Goal: Download file/media: Obtain a digital file from the website

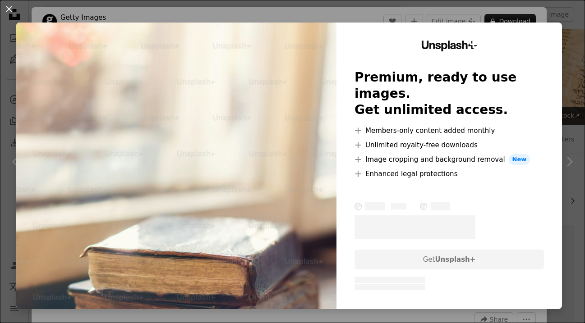
scroll to position [580, 0]
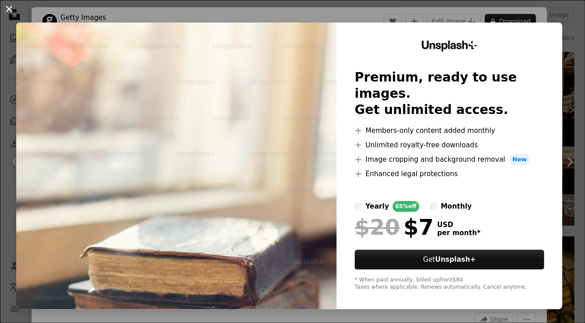
click at [7, 7] on button "An X shape" at bounding box center [9, 9] width 11 height 11
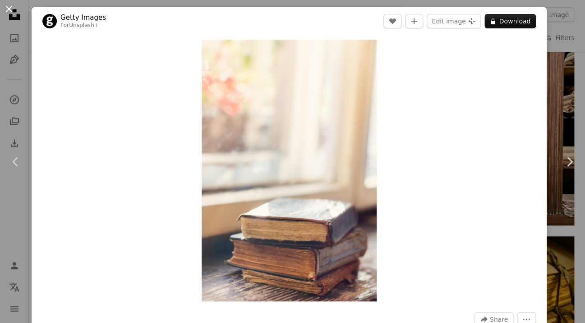
click at [7, 6] on button "An X shape" at bounding box center [9, 9] width 11 height 11
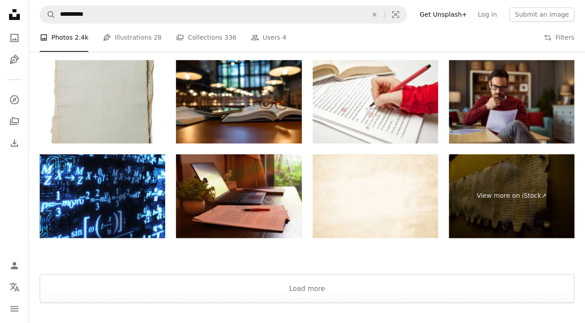
scroll to position [1550, 0]
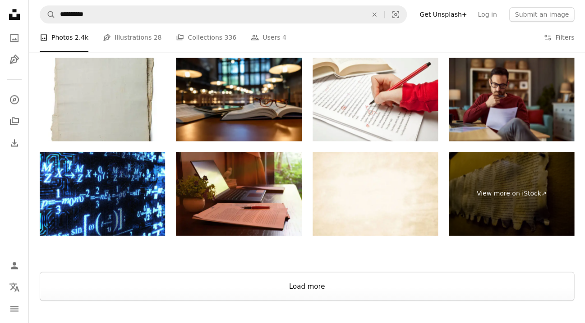
click at [107, 294] on button "Load more" at bounding box center [307, 286] width 534 height 29
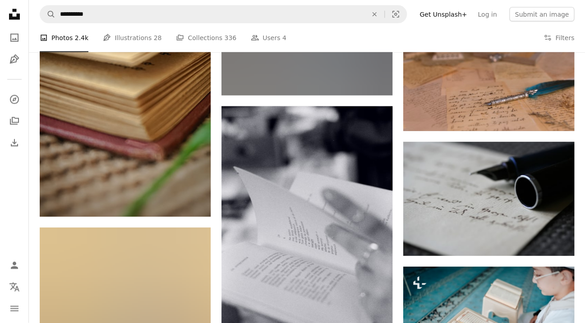
scroll to position [8878, 0]
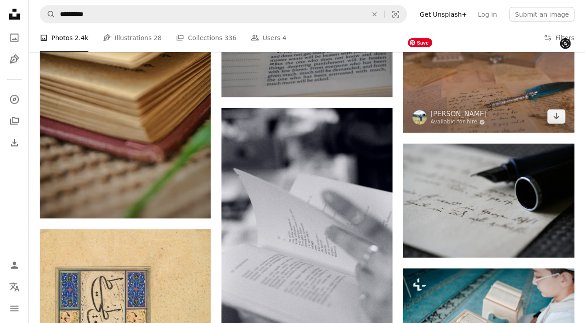
click at [497, 85] on img at bounding box center [488, 77] width 171 height 111
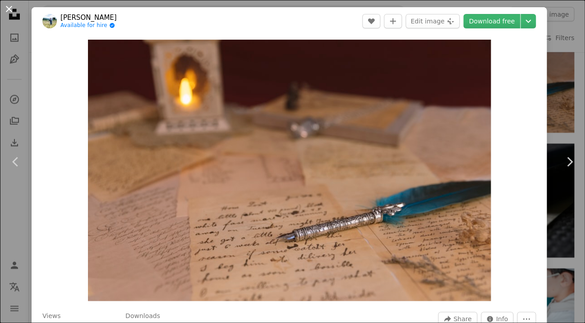
click at [12, 9] on button "An X shape" at bounding box center [9, 9] width 11 height 11
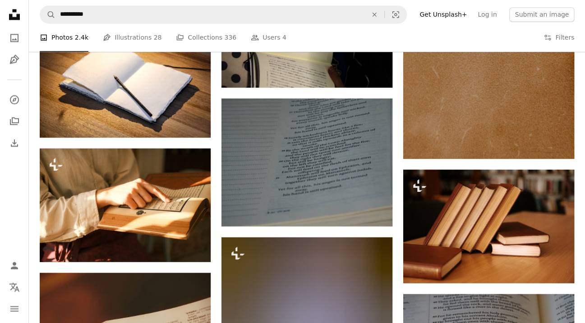
scroll to position [11036, 0]
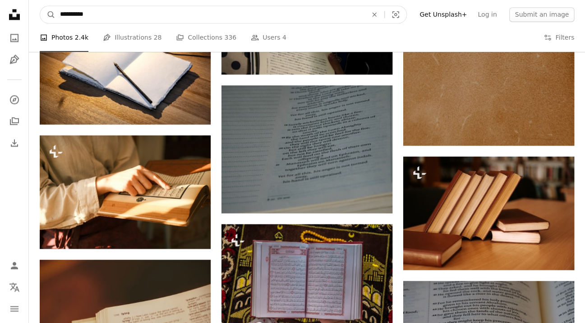
click at [99, 19] on input "**********" at bounding box center [209, 14] width 309 height 17
type input "**********"
click button "A magnifying glass" at bounding box center [47, 14] width 15 height 17
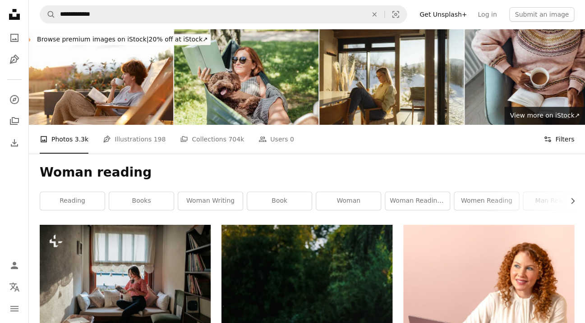
click at [558, 137] on button "Filters Filters" at bounding box center [558, 139] width 31 height 29
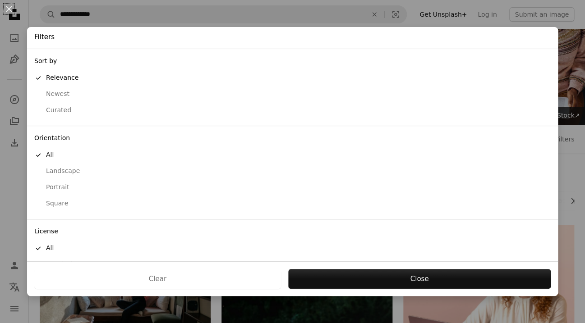
scroll to position [35, 0]
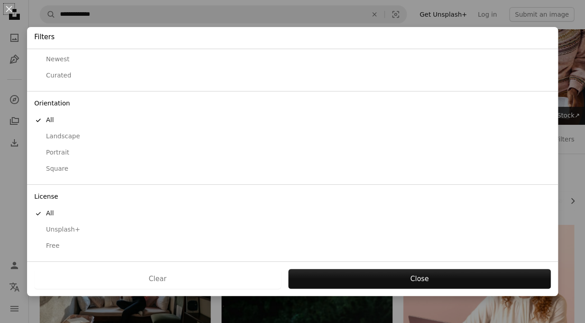
click at [48, 245] on div "Free" at bounding box center [292, 246] width 516 height 9
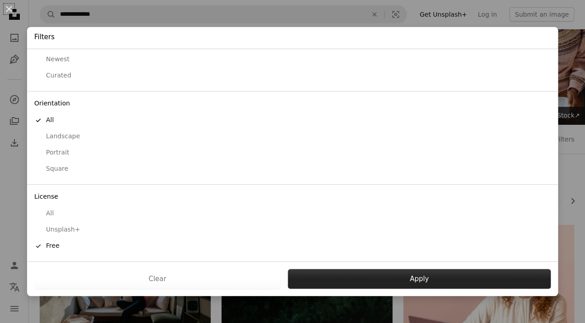
click at [357, 279] on button "Apply" at bounding box center [419, 279] width 263 height 20
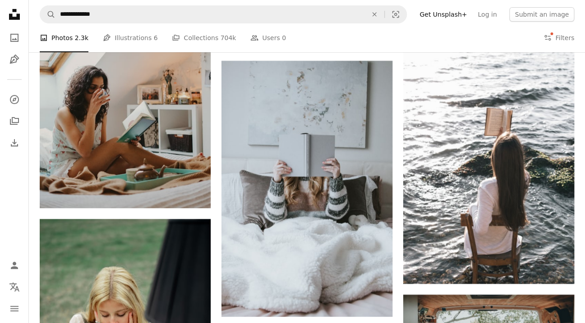
scroll to position [1071, 0]
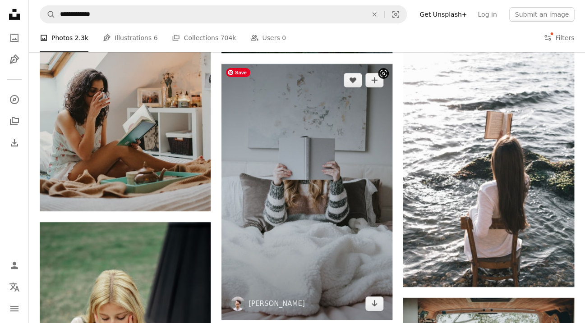
click at [256, 252] on img at bounding box center [306, 192] width 171 height 256
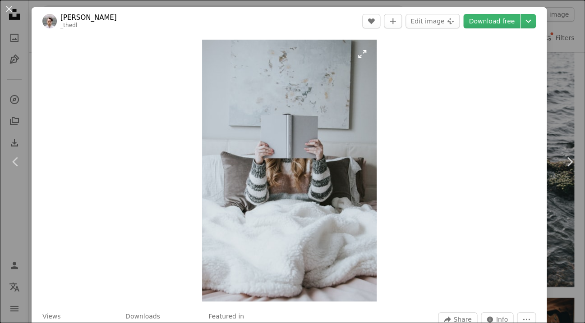
click at [366, 58] on img "Zoom in on this image" at bounding box center [289, 171] width 174 height 262
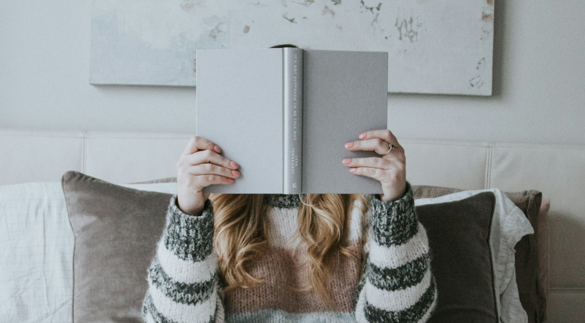
scroll to position [202, 0]
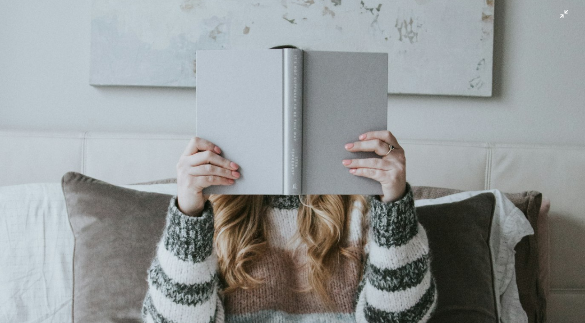
click at [562, 21] on img "Zoom out on this image" at bounding box center [292, 236] width 585 height 878
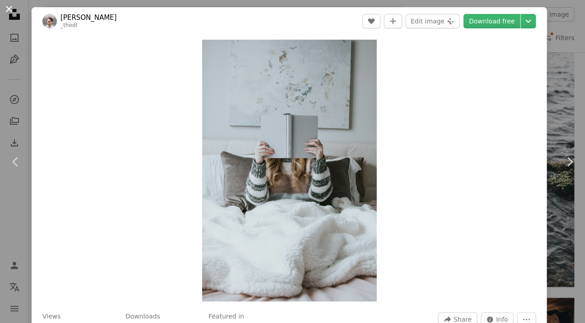
click at [12, 9] on button "An X shape" at bounding box center [9, 9] width 11 height 11
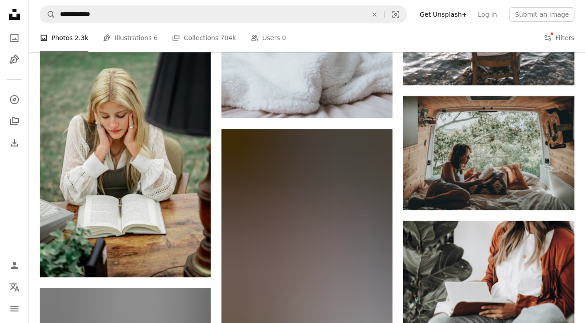
scroll to position [1275, 0]
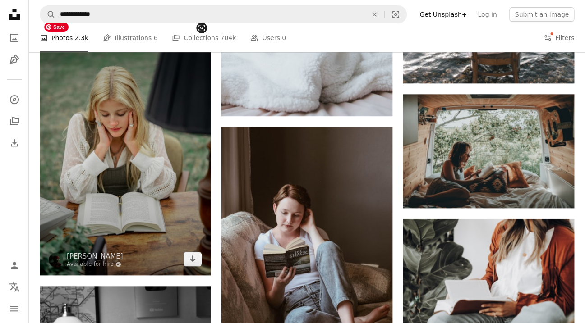
click at [127, 167] on img at bounding box center [125, 146] width 171 height 256
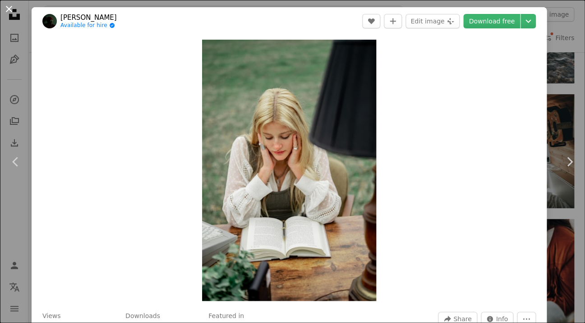
click at [9, 9] on button "An X shape" at bounding box center [9, 9] width 11 height 11
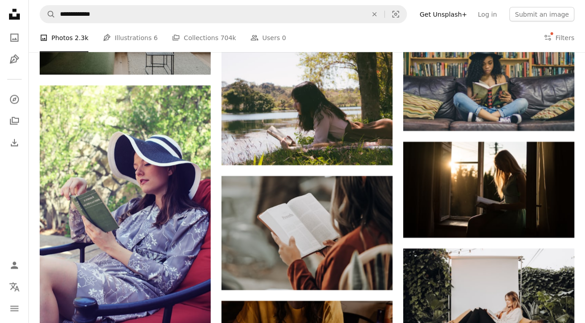
scroll to position [1872, 0]
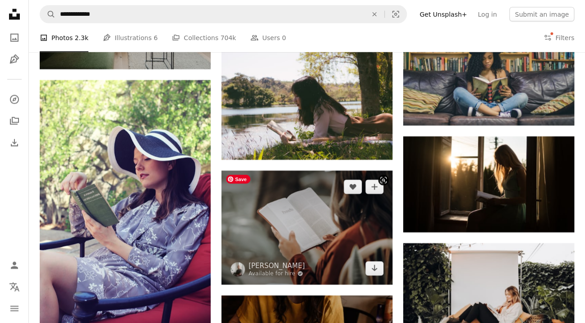
click at [269, 223] on img at bounding box center [306, 228] width 171 height 114
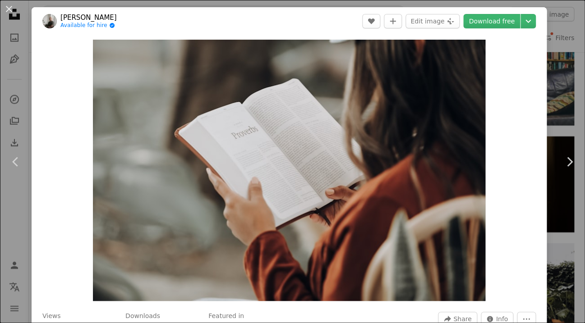
click at [5, 8] on button "An X shape" at bounding box center [9, 9] width 11 height 11
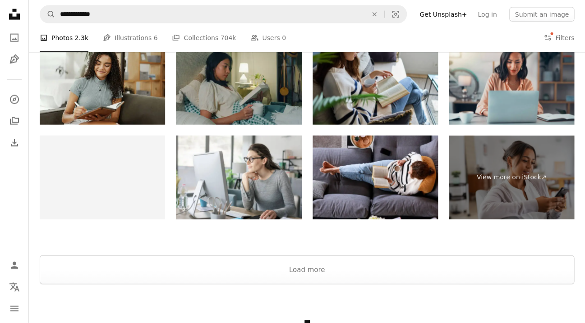
scroll to position [3108, 0]
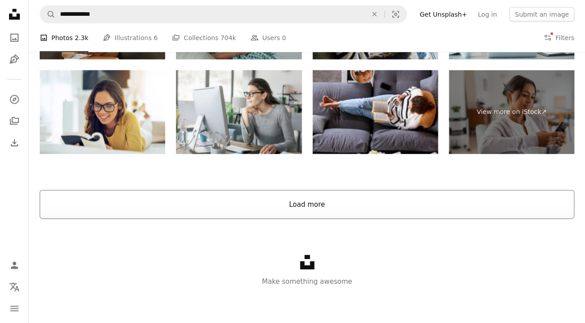
click at [74, 215] on button "Load more" at bounding box center [307, 204] width 534 height 29
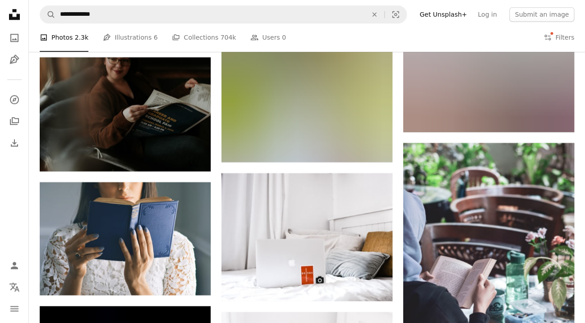
scroll to position [6157, 0]
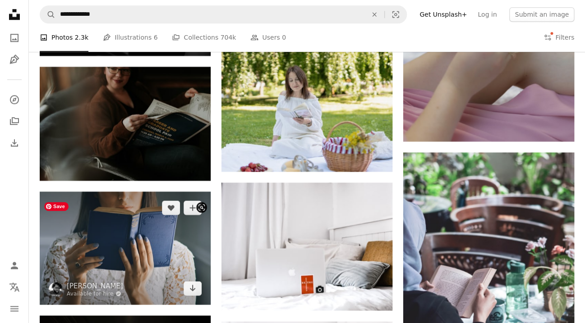
click at [119, 249] on img at bounding box center [125, 248] width 171 height 113
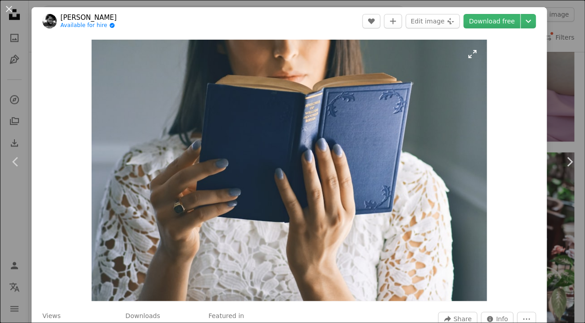
click at [477, 55] on img "Zoom in on this image" at bounding box center [288, 170] width 395 height 261
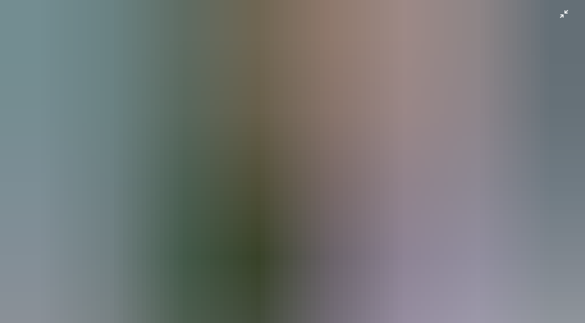
scroll to position [32, 0]
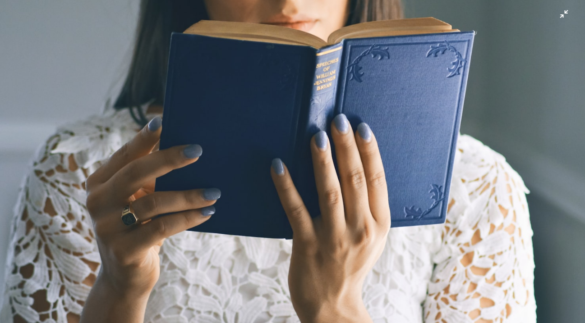
click at [564, 19] on img "Zoom out on this image" at bounding box center [292, 162] width 585 height 388
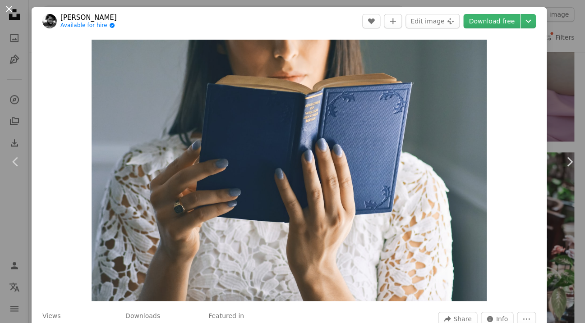
click at [12, 9] on button "An X shape" at bounding box center [9, 9] width 11 height 11
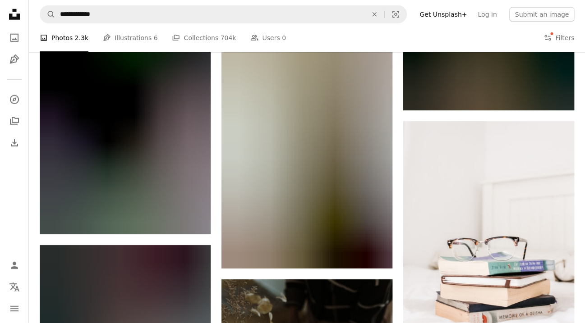
scroll to position [7854, 0]
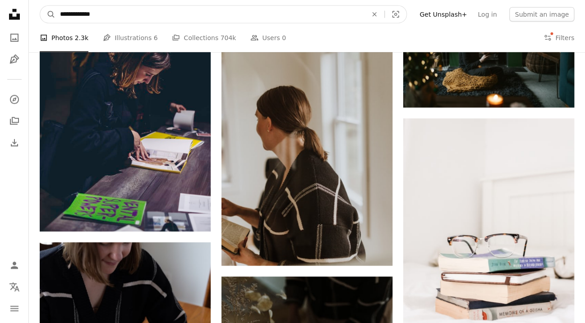
click at [84, 15] on input "**********" at bounding box center [209, 14] width 309 height 17
click at [67, 15] on input "**********" at bounding box center [209, 14] width 309 height 17
type input "**********"
click button "A magnifying glass" at bounding box center [47, 14] width 15 height 17
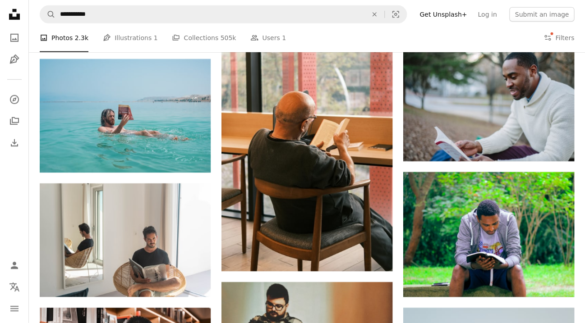
scroll to position [935, 0]
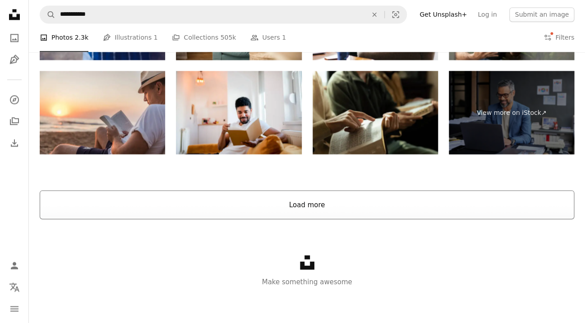
click at [78, 206] on button "Load more" at bounding box center [307, 204] width 534 height 29
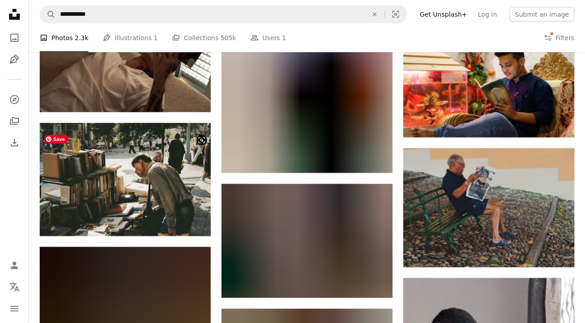
scroll to position [2098, 0]
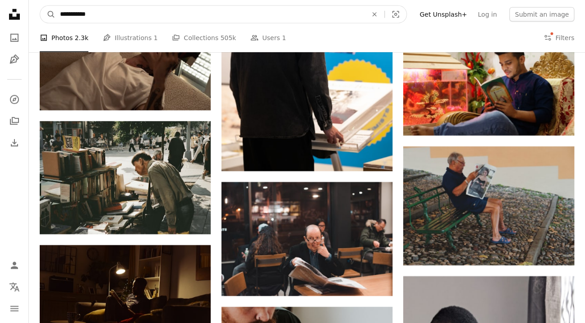
click at [87, 14] on input "**********" at bounding box center [209, 14] width 309 height 17
type input "*****"
click button "A magnifying glass" at bounding box center [47, 14] width 15 height 17
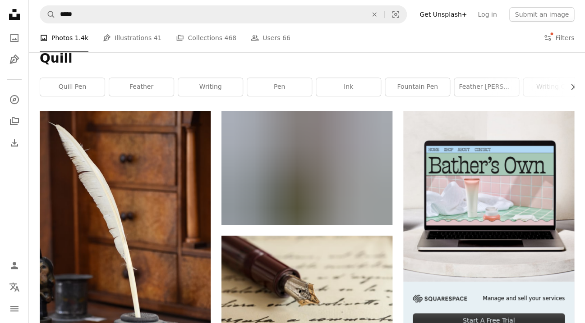
scroll to position [110, 0]
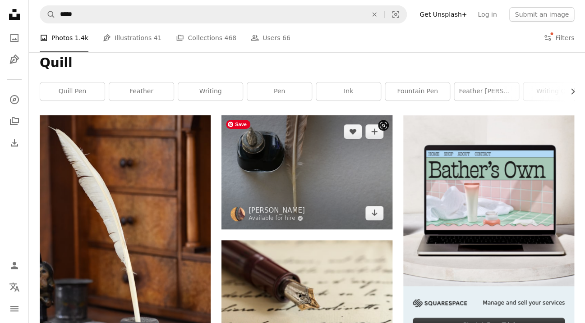
click at [271, 185] on img at bounding box center [306, 172] width 171 height 114
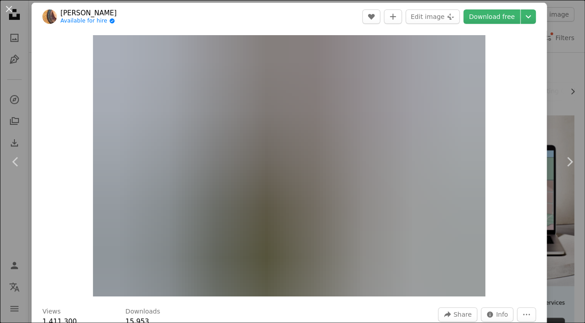
scroll to position [1, 0]
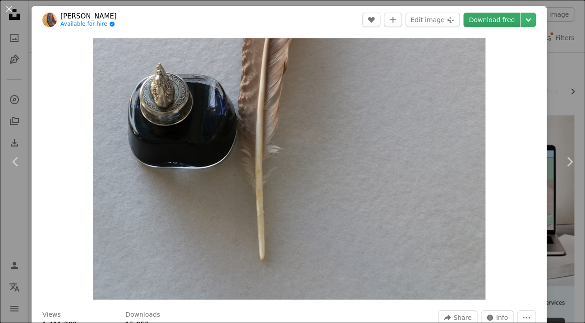
click at [500, 24] on link "Download free" at bounding box center [491, 20] width 57 height 14
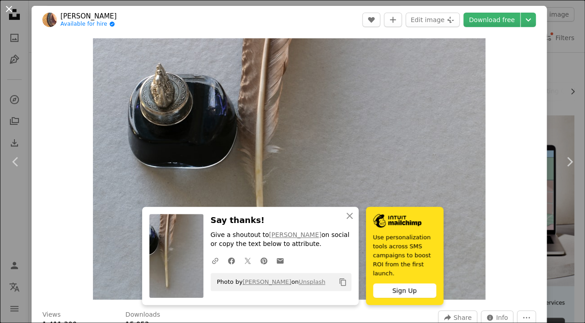
click at [10, 12] on button "An X shape" at bounding box center [9, 9] width 11 height 11
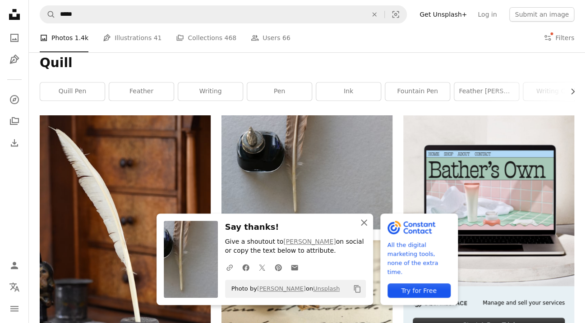
click at [364, 221] on icon "An X shape" at bounding box center [363, 222] width 11 height 11
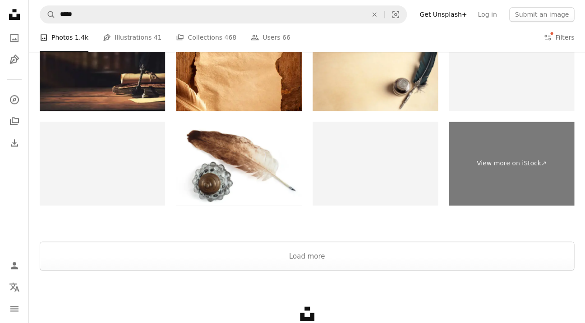
scroll to position [1550, 0]
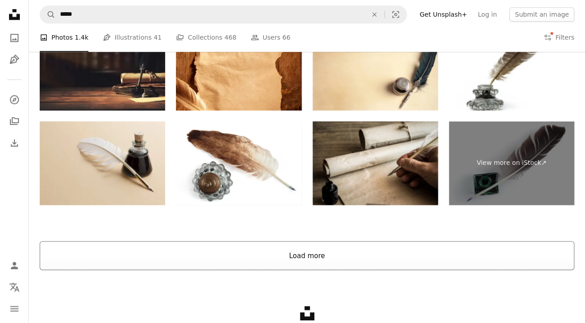
click at [72, 268] on button "Load more" at bounding box center [307, 255] width 534 height 29
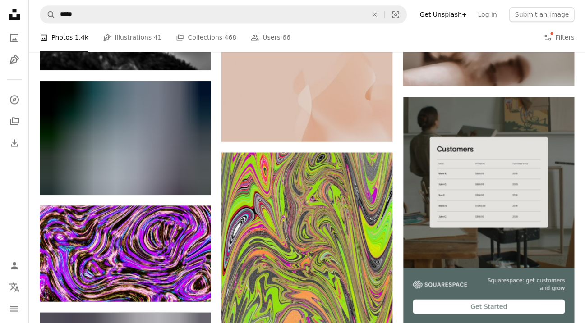
scroll to position [3936, 0]
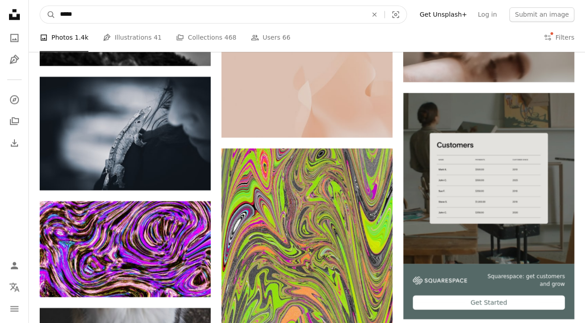
click at [60, 15] on input "*****" at bounding box center [209, 14] width 309 height 17
type input "**********"
click button "A magnifying glass" at bounding box center [47, 14] width 15 height 17
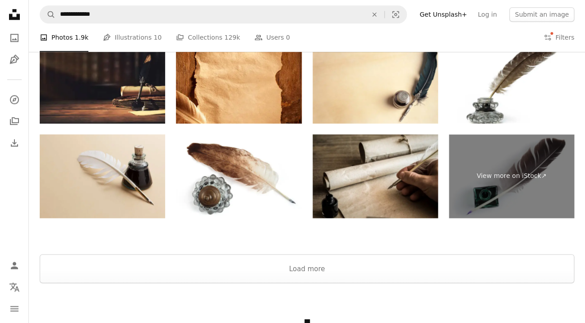
scroll to position [1513, 0]
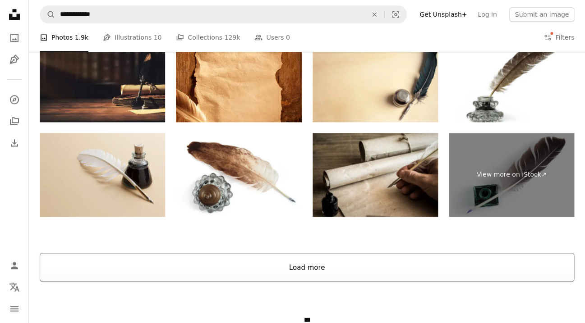
click at [62, 279] on button "Load more" at bounding box center [307, 267] width 534 height 29
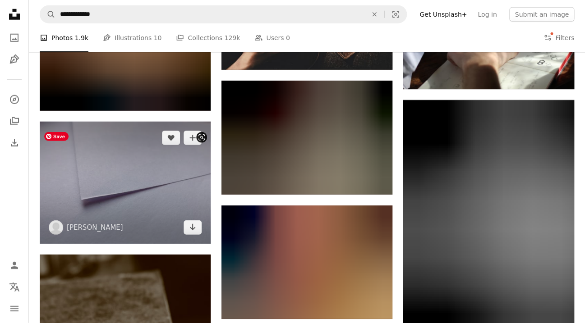
scroll to position [5513, 0]
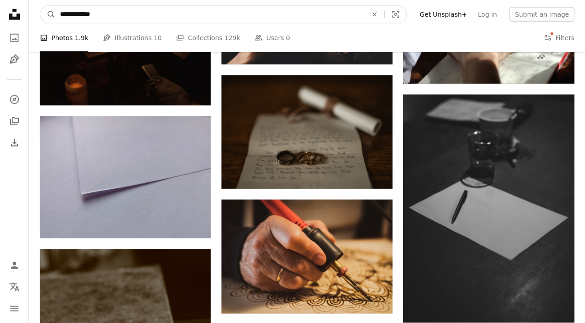
click at [91, 15] on input "**********" at bounding box center [209, 14] width 309 height 17
type input "**********"
click button "A magnifying glass" at bounding box center [47, 14] width 15 height 17
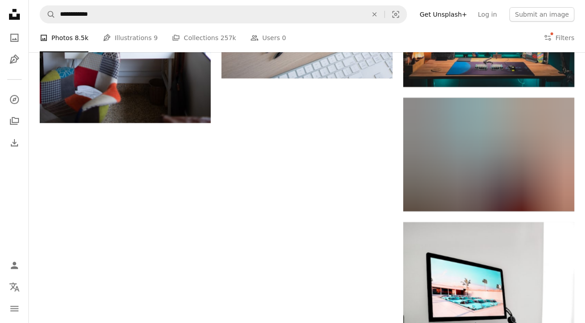
scroll to position [1029, 0]
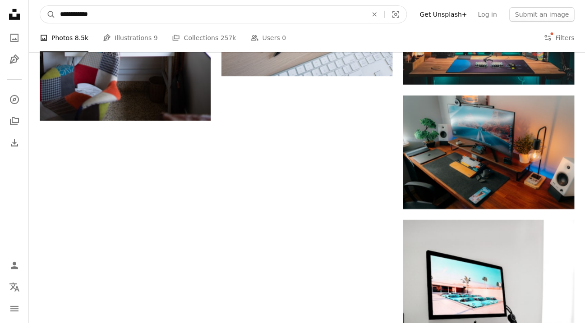
click at [89, 14] on input "**********" at bounding box center [209, 14] width 309 height 17
click at [58, 16] on input "*******" at bounding box center [209, 14] width 309 height 17
type input "**********"
click button "A magnifying glass" at bounding box center [47, 14] width 15 height 17
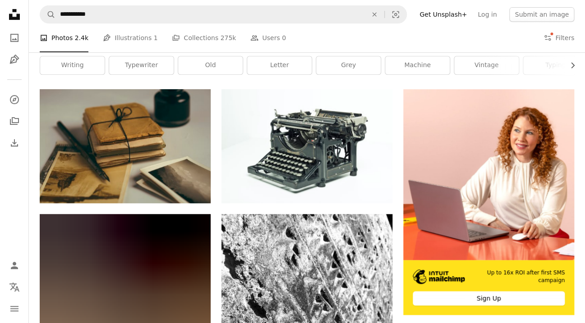
scroll to position [137, 0]
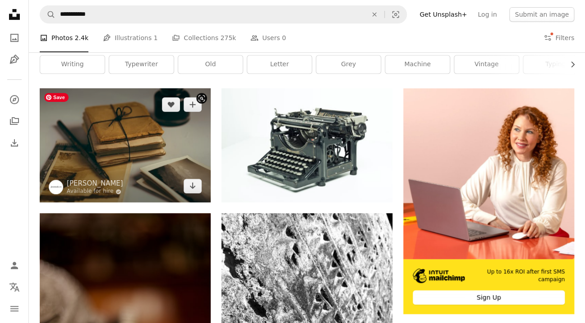
click at [109, 168] on img at bounding box center [125, 145] width 171 height 114
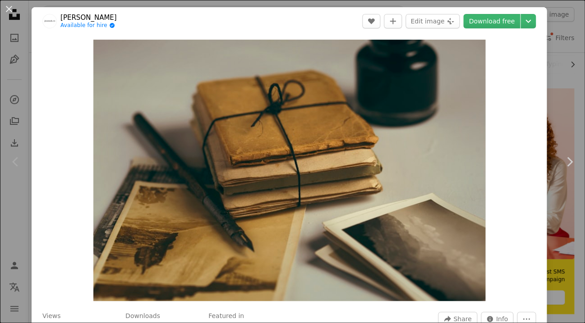
scroll to position [1, 0]
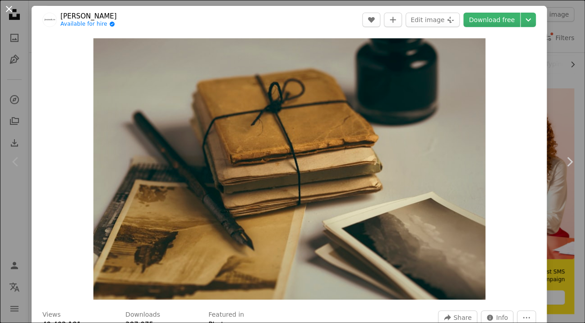
click at [9, 7] on button "An X shape" at bounding box center [9, 9] width 11 height 11
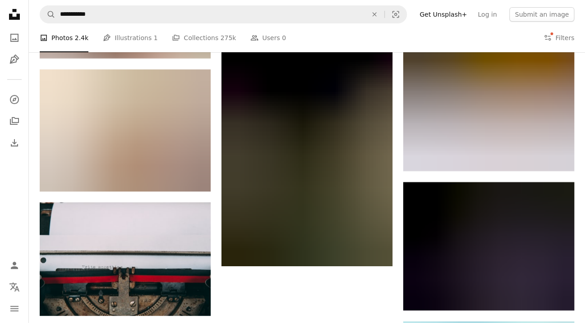
scroll to position [1066, 0]
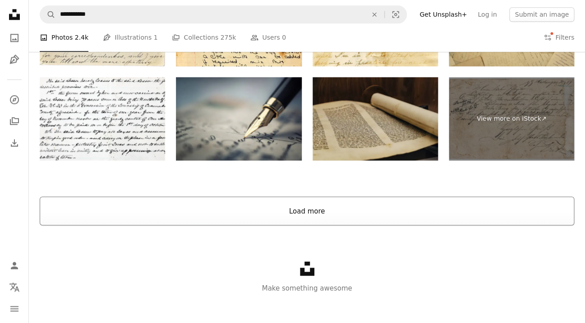
click at [56, 210] on button "Load more" at bounding box center [307, 211] width 534 height 29
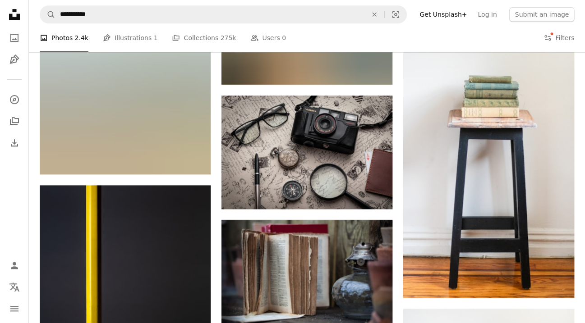
scroll to position [4835, 0]
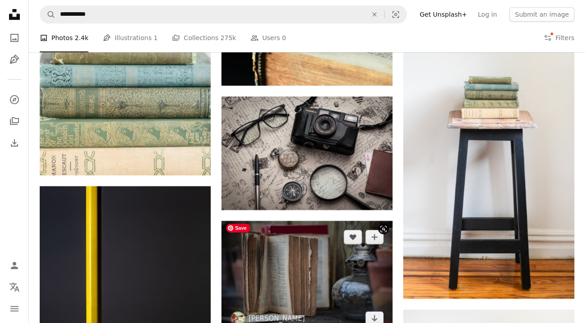
click at [247, 288] on img at bounding box center [306, 278] width 171 height 114
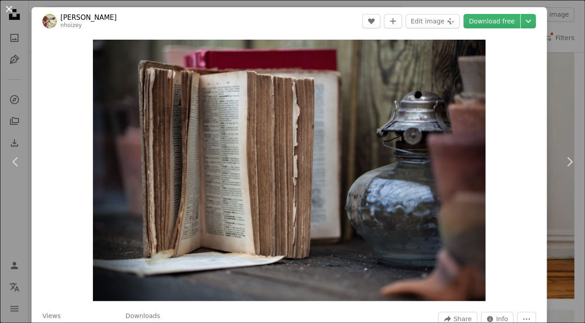
click at [13, 8] on button "An X shape" at bounding box center [9, 9] width 11 height 11
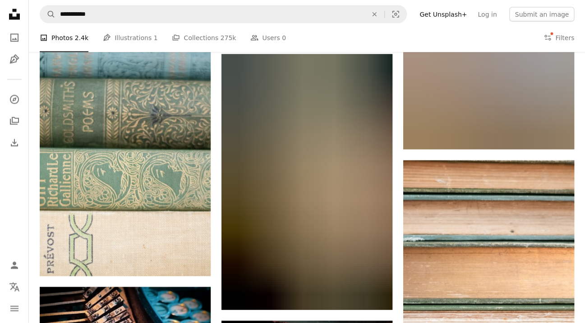
scroll to position [5380, 0]
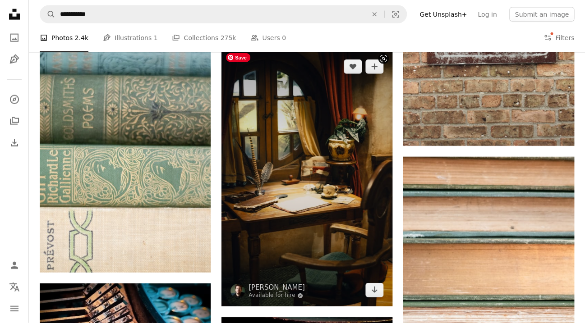
click at [308, 194] on img at bounding box center [306, 178] width 171 height 256
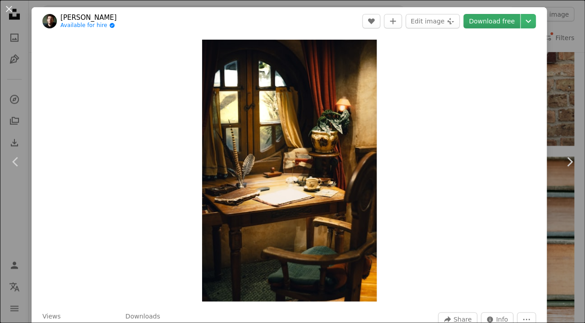
click at [496, 18] on link "Download free" at bounding box center [491, 21] width 57 height 14
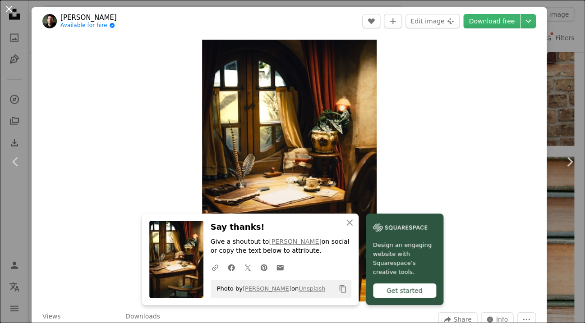
click at [6, 9] on button "An X shape" at bounding box center [9, 9] width 11 height 11
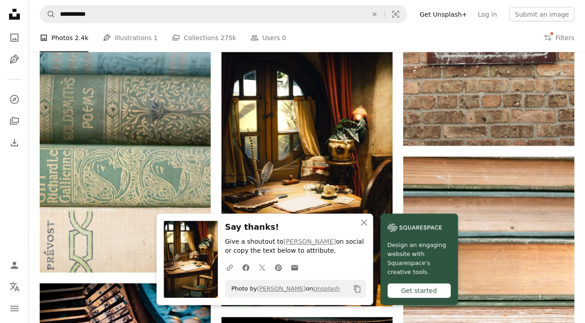
click at [361, 221] on icon "An X shape" at bounding box center [363, 222] width 11 height 11
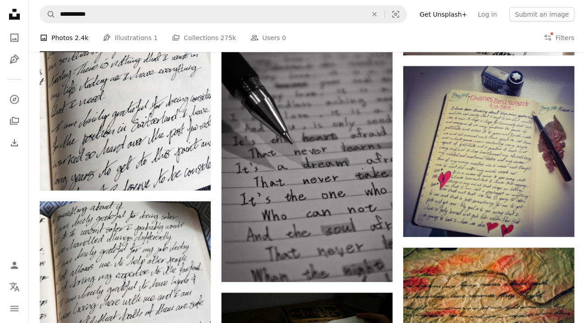
scroll to position [6608, 0]
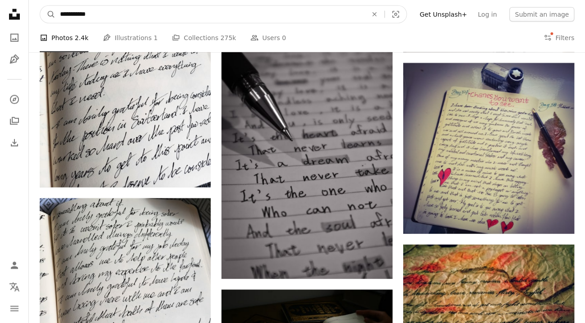
click at [107, 14] on input "**********" at bounding box center [209, 14] width 309 height 17
type input "*********"
click button "A magnifying glass" at bounding box center [47, 14] width 15 height 17
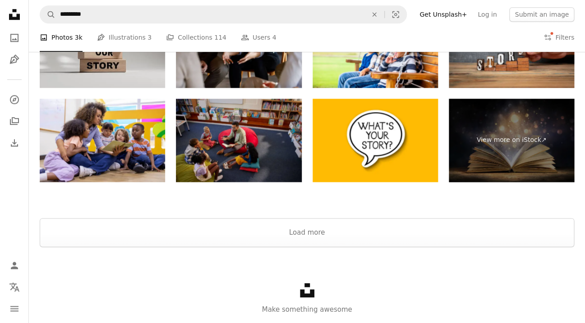
scroll to position [1444, 0]
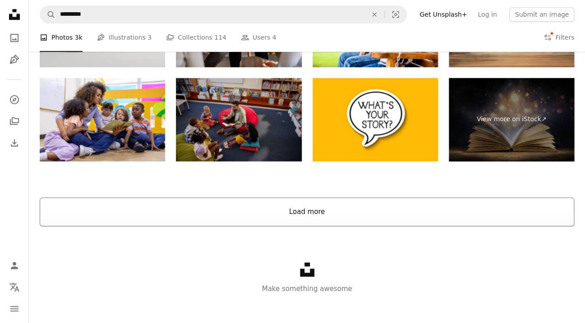
click at [65, 215] on button "Load more" at bounding box center [307, 211] width 534 height 29
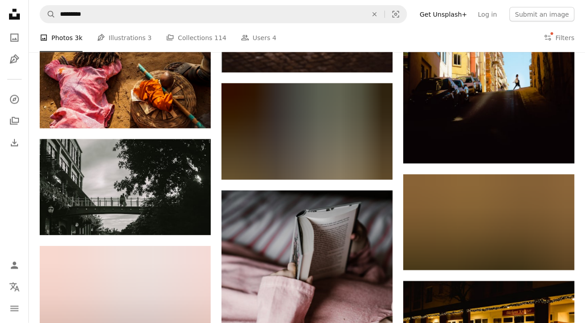
scroll to position [4133, 0]
